Goal: Obtain resource: Obtain resource

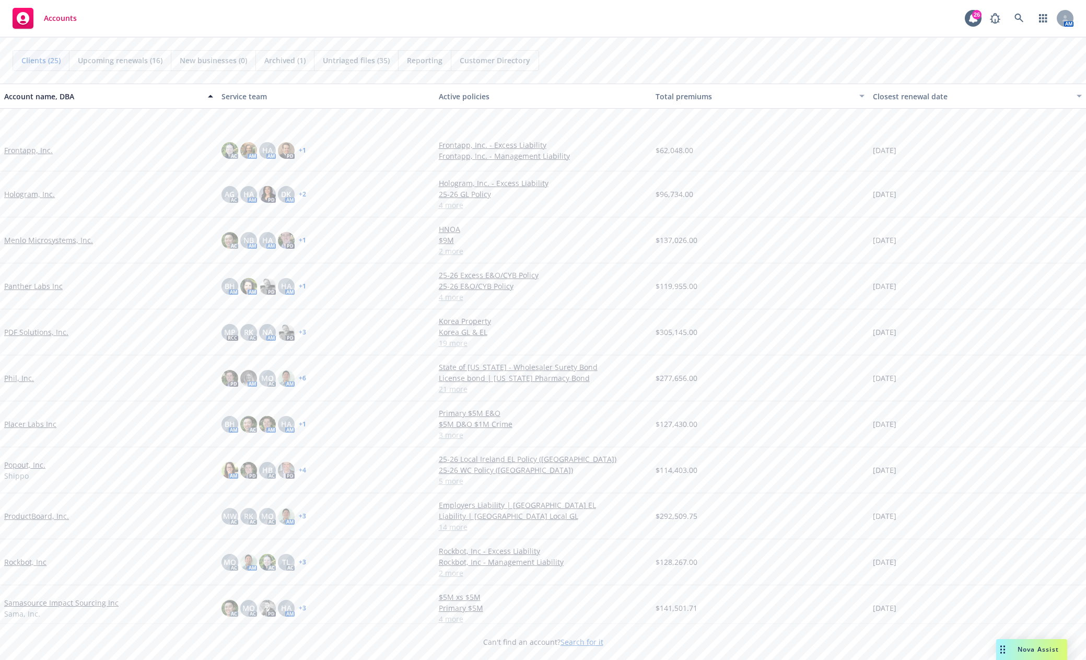
scroll to position [418, 0]
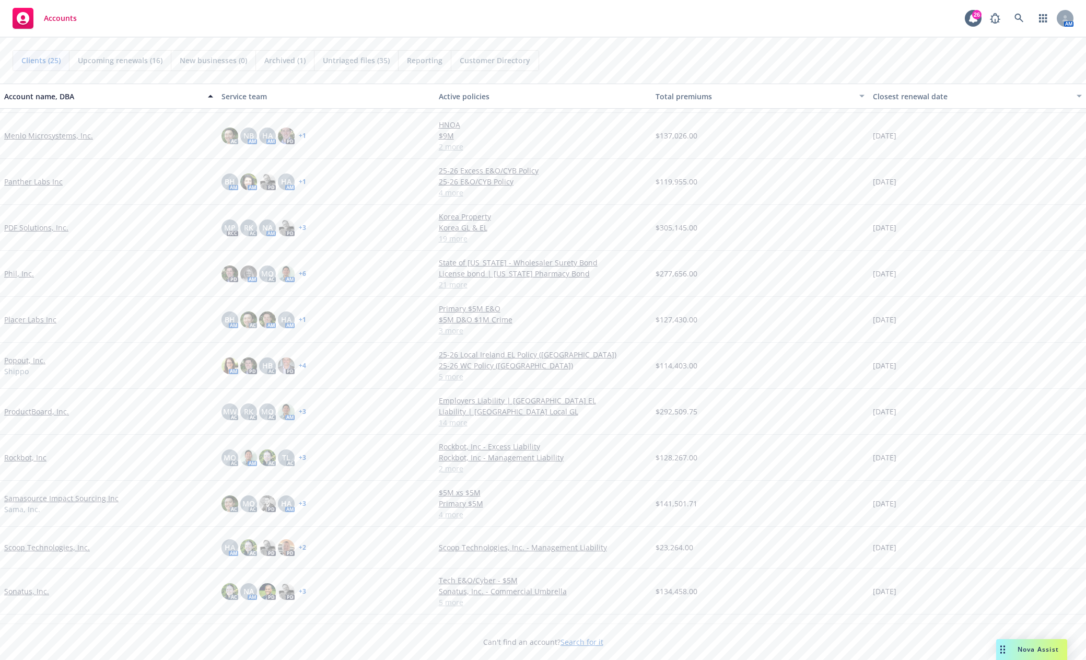
click at [81, 500] on link "Samasource Impact Sourcing Inc" at bounding box center [61, 498] width 114 height 11
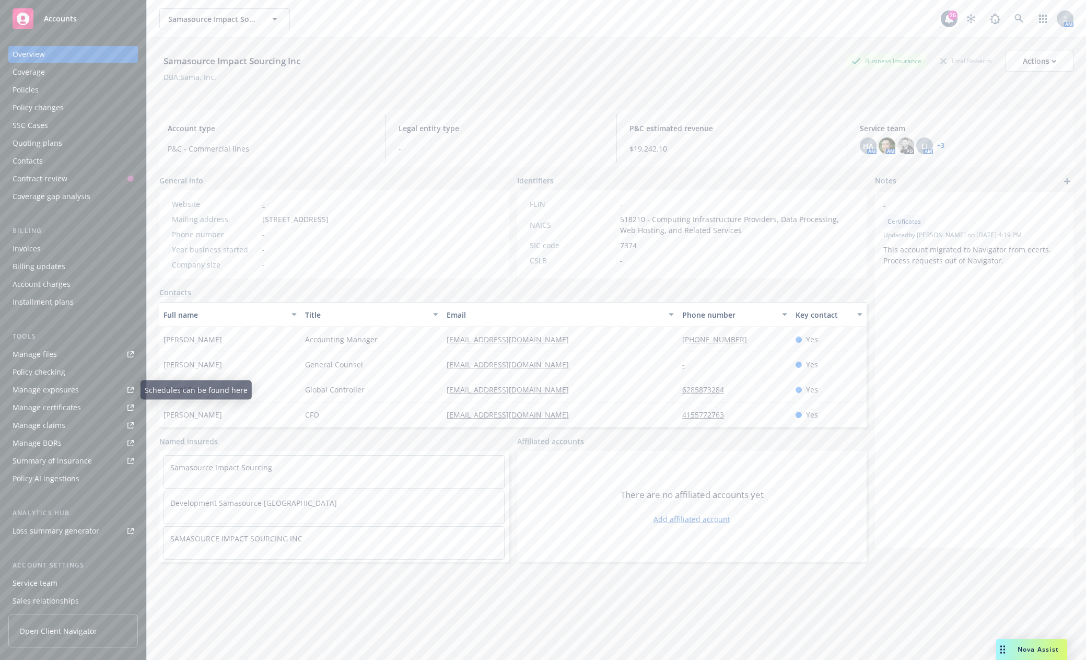
click at [31, 351] on div "Manage files" at bounding box center [35, 354] width 44 height 17
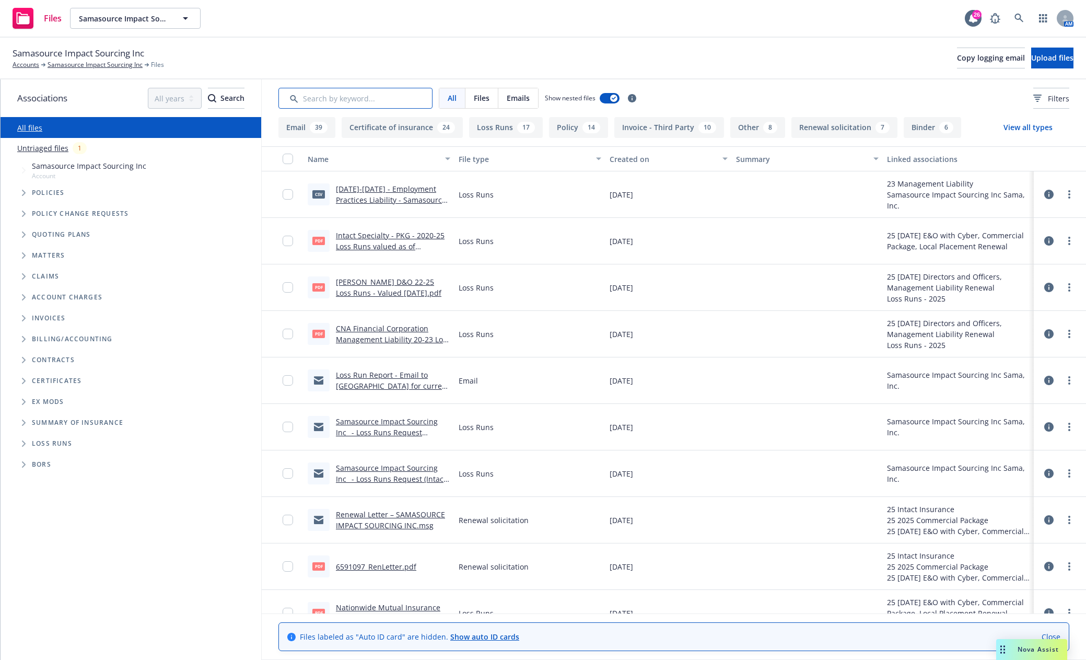
click at [353, 95] on input "Search by keyword..." at bounding box center [356, 98] width 154 height 21
type input "soi"
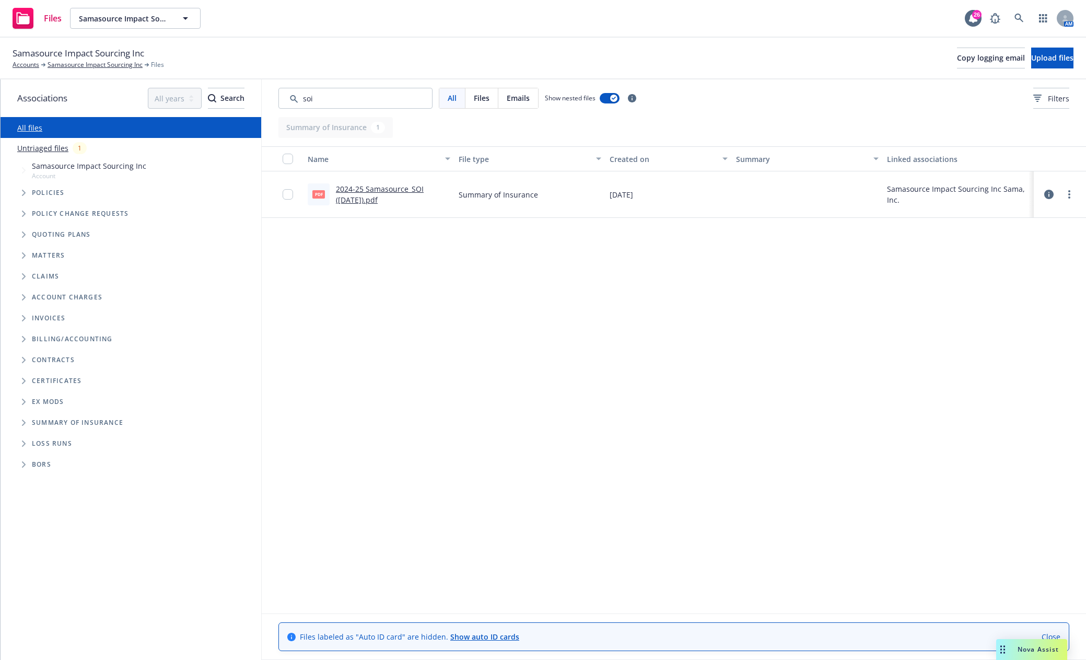
click at [375, 186] on link "2024-25 Samasource_SOI ([DATE]).pdf" at bounding box center [380, 194] width 88 height 21
click at [284, 103] on input "Search by keyword..." at bounding box center [356, 98] width 154 height 21
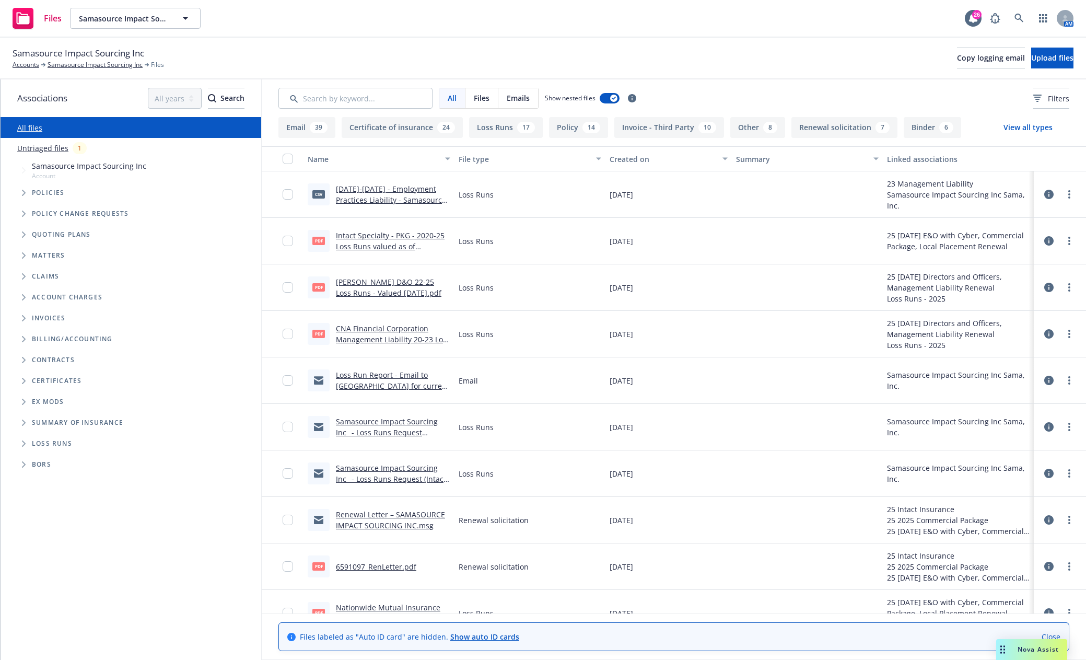
click at [22, 193] on icon "Tree Example" at bounding box center [24, 193] width 4 height 6
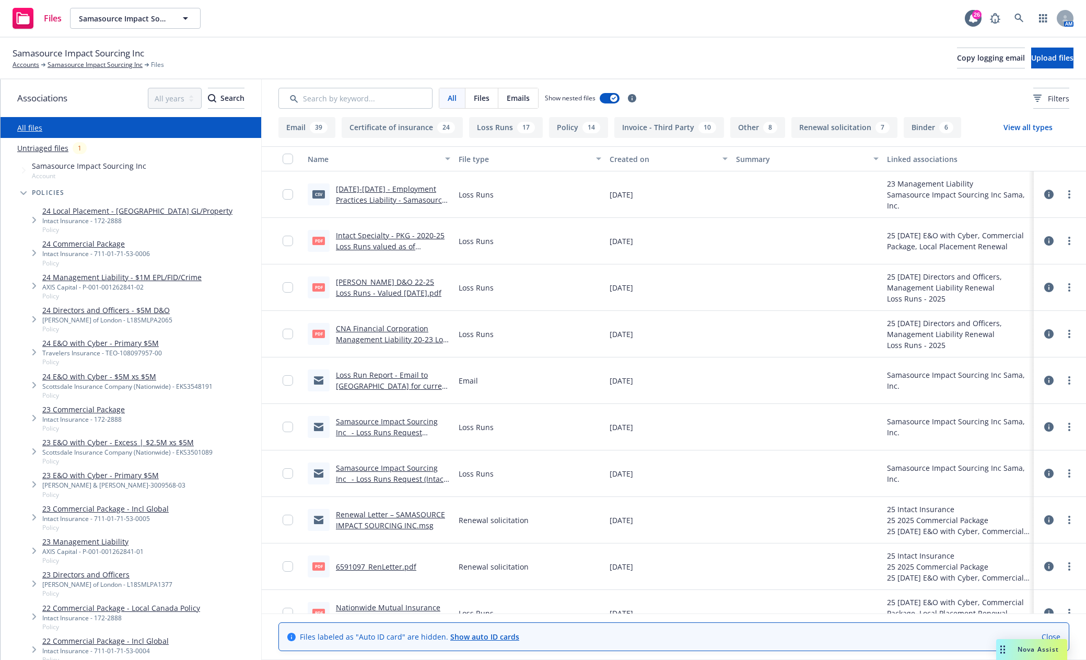
click at [105, 244] on link "24 Commercial Package" at bounding box center [96, 243] width 108 height 11
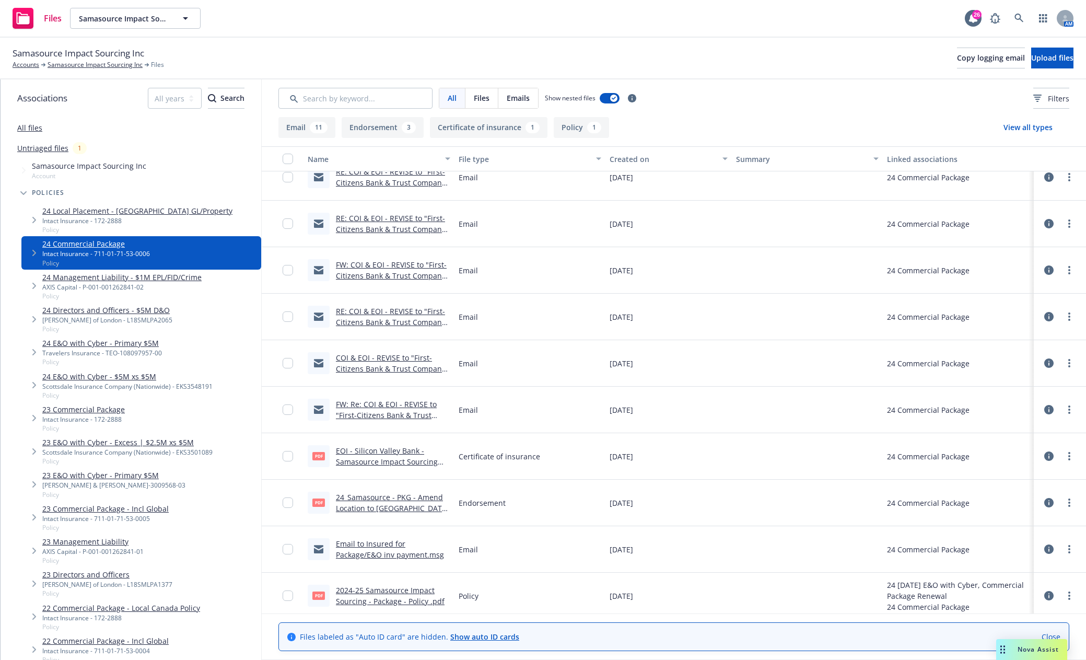
scroll to position [299, 0]
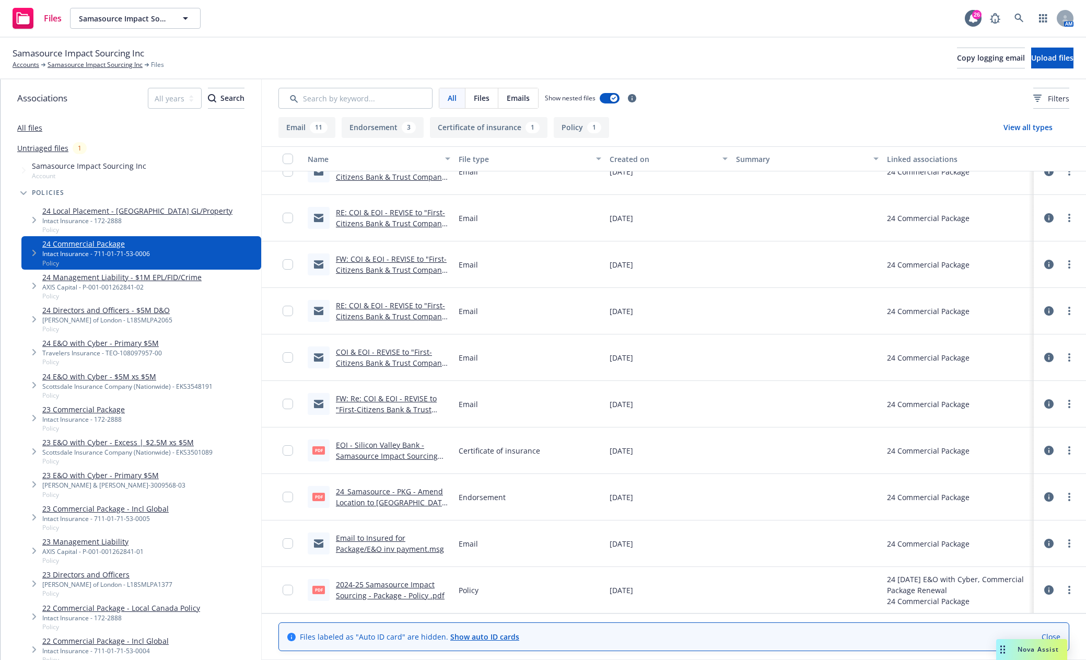
click at [409, 590] on div "2024-25 Samasource Impact Sourcing - Package - Policy .pdf" at bounding box center [393, 590] width 114 height 22
click at [404, 584] on link "2024-25 Samasource Impact Sourcing - Package - Policy .pdf" at bounding box center [390, 590] width 109 height 21
